Goal: Task Accomplishment & Management: Use online tool/utility

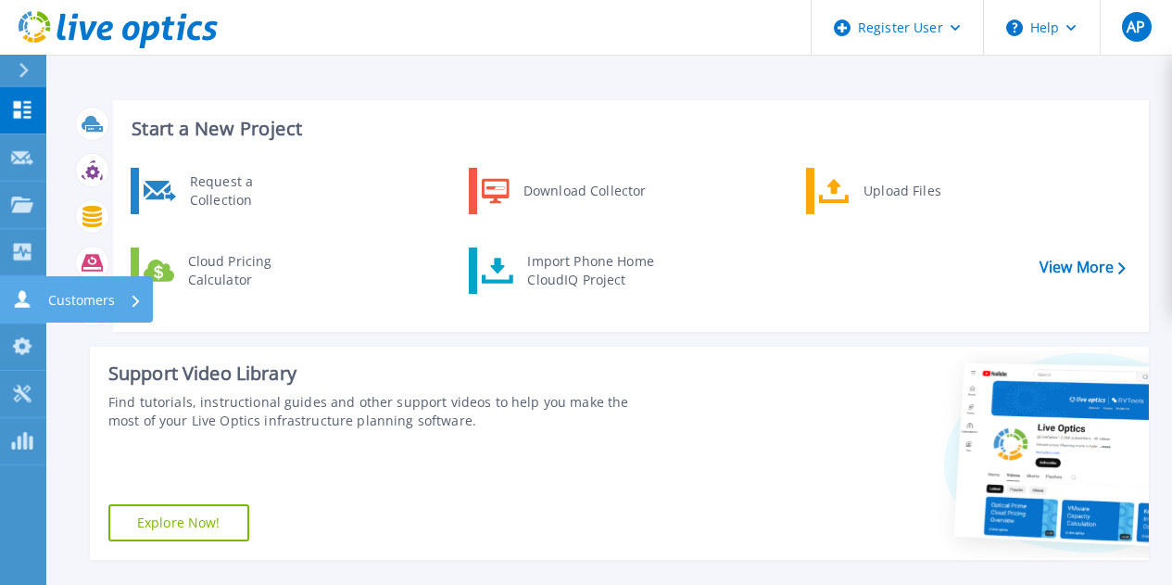
click at [6, 314] on link "Customers Customers" at bounding box center [23, 299] width 46 height 47
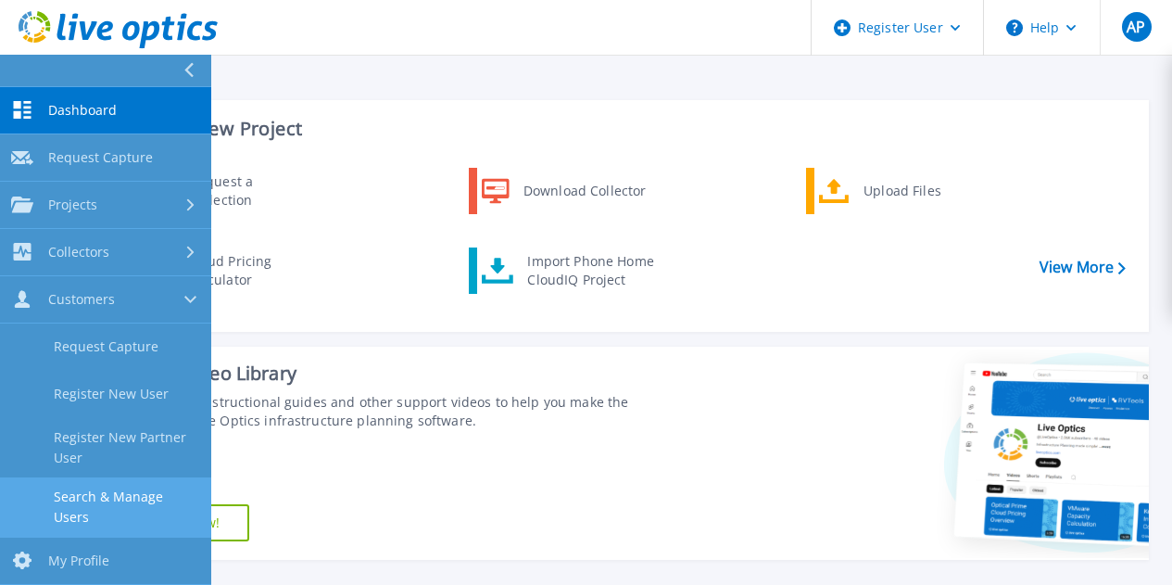
click at [73, 479] on link "Search & Manage Users" at bounding box center [105, 506] width 211 height 59
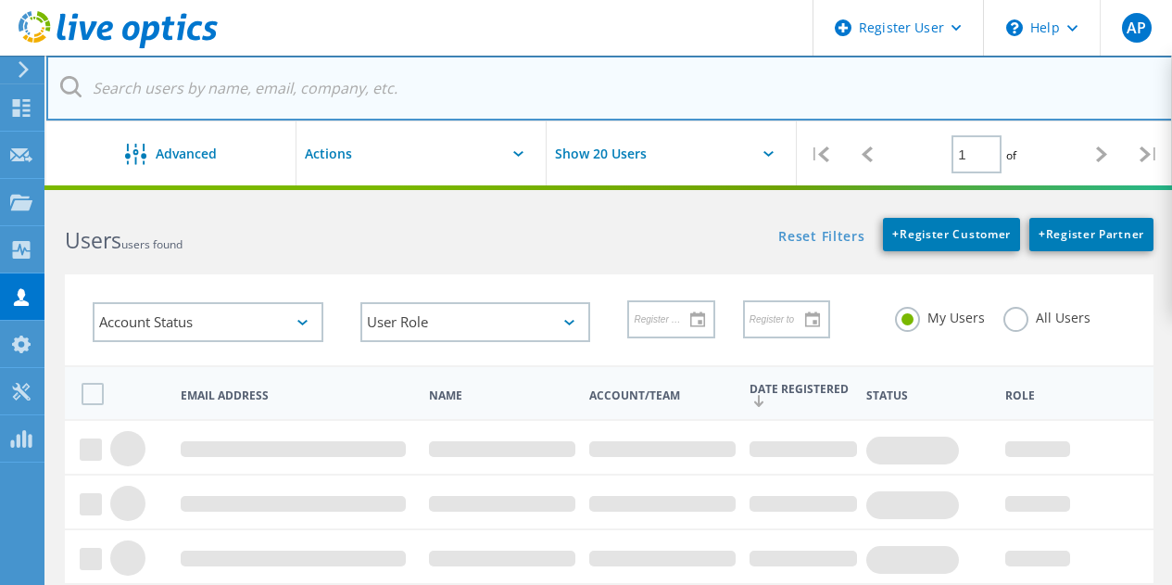
click at [308, 99] on input "text" at bounding box center [609, 88] width 1127 height 65
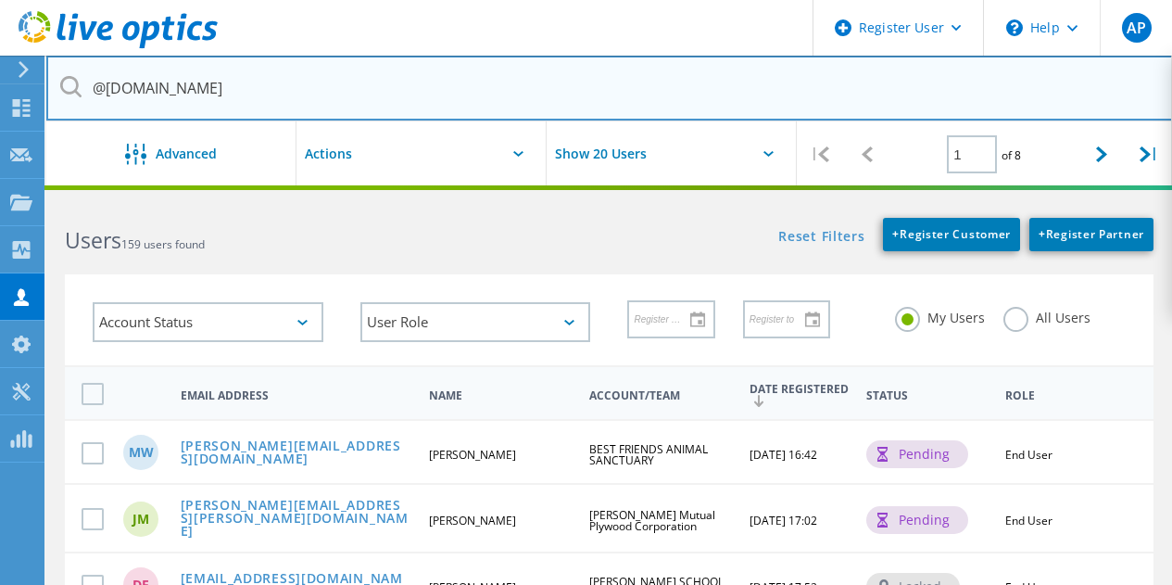
type input "@[DOMAIN_NAME]"
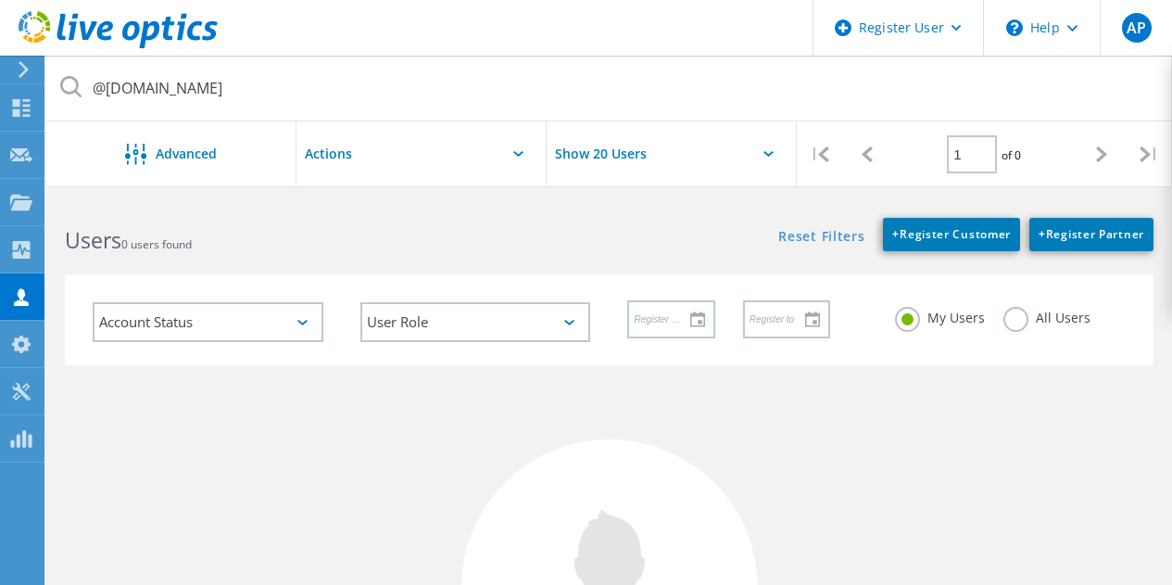
click at [1023, 309] on label "All Users" at bounding box center [1046, 316] width 87 height 18
click at [0, 0] on input "All Users" at bounding box center [0, 0] width 0 height 0
